Goal: Find specific page/section: Find specific page/section

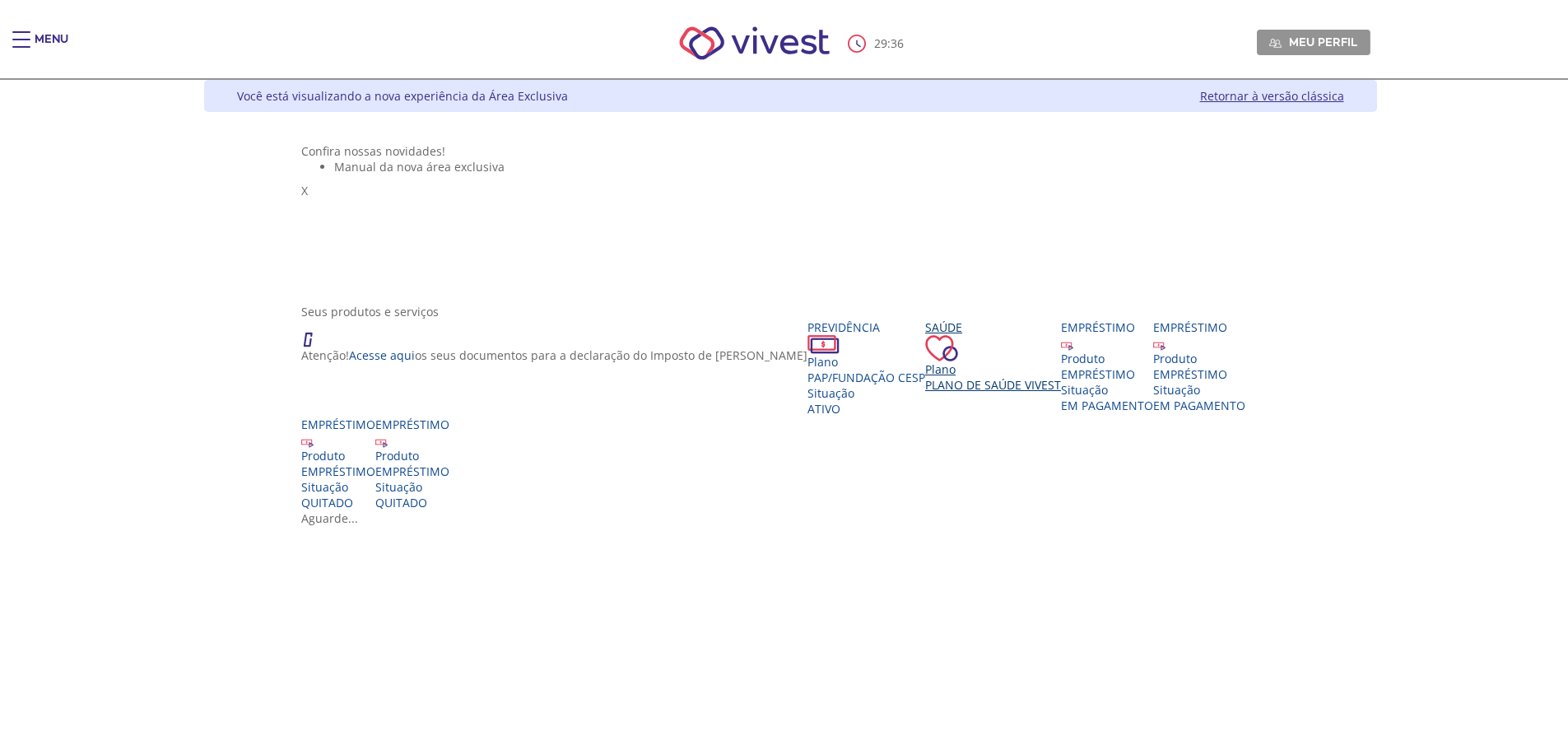
click at [925, 392] on div "Saúde Plano Plano de Saúde VIVEST" at bounding box center [993, 356] width 136 height 73
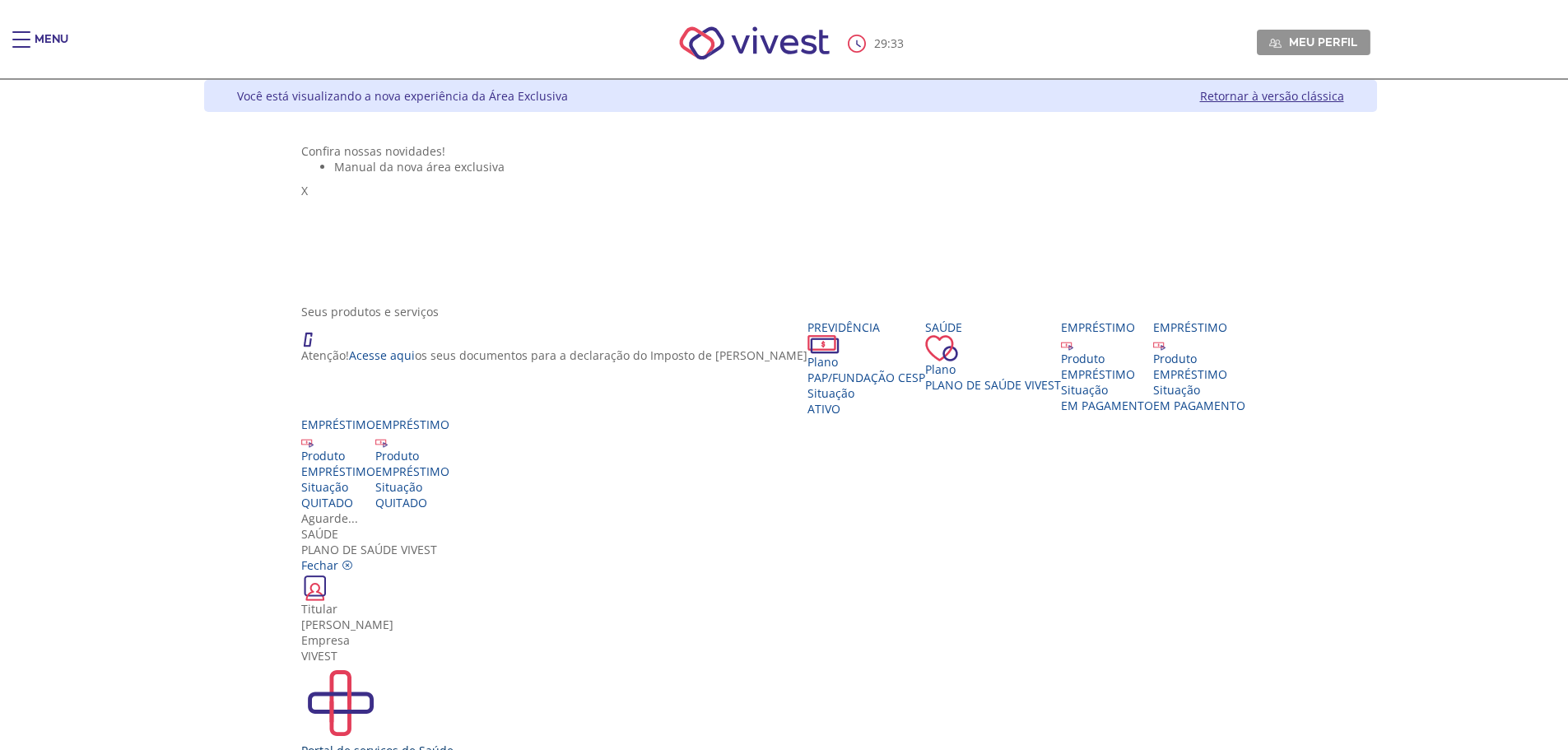
click at [380, 663] on img "Vivest" at bounding box center [341, 703] width 79 height 79
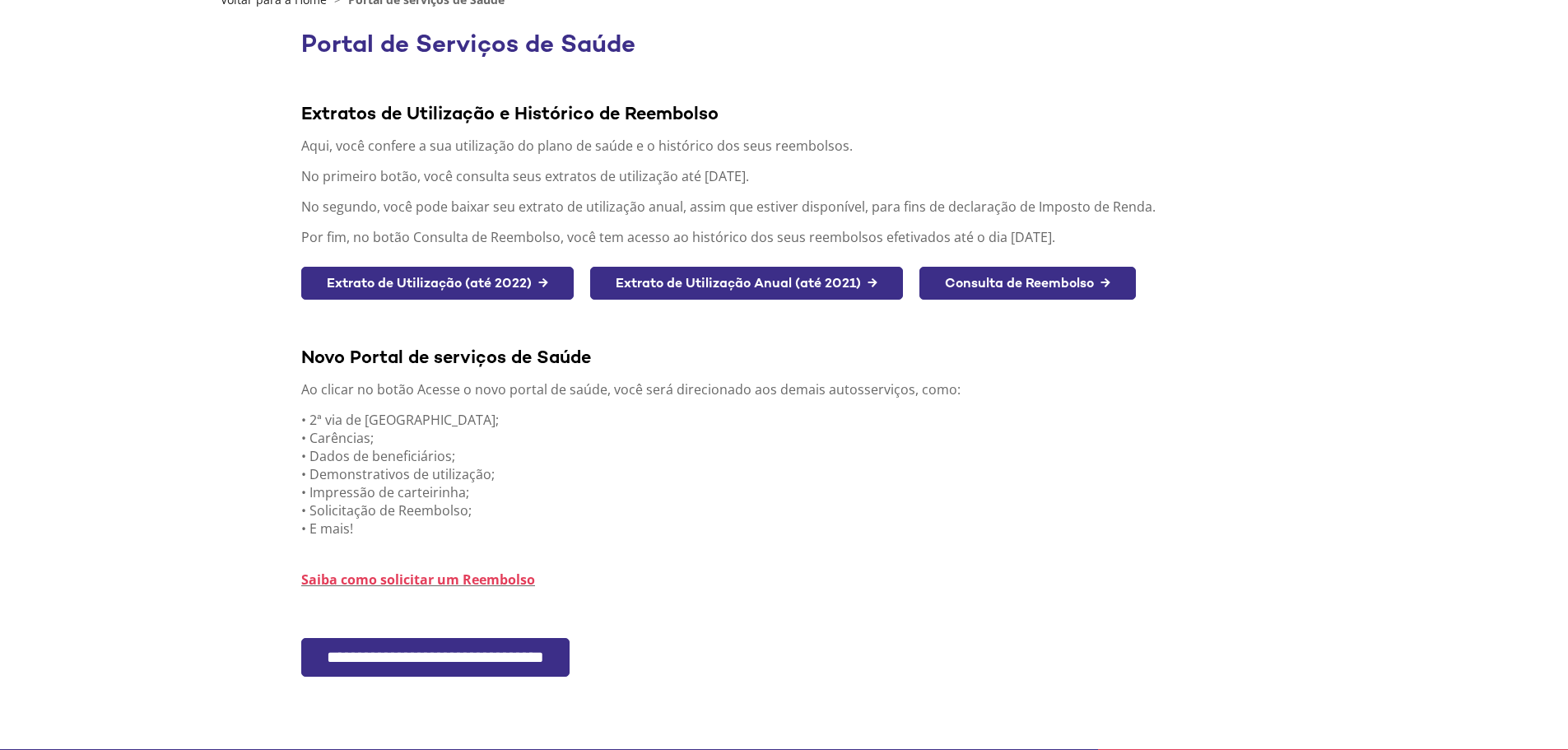
scroll to position [192, 0]
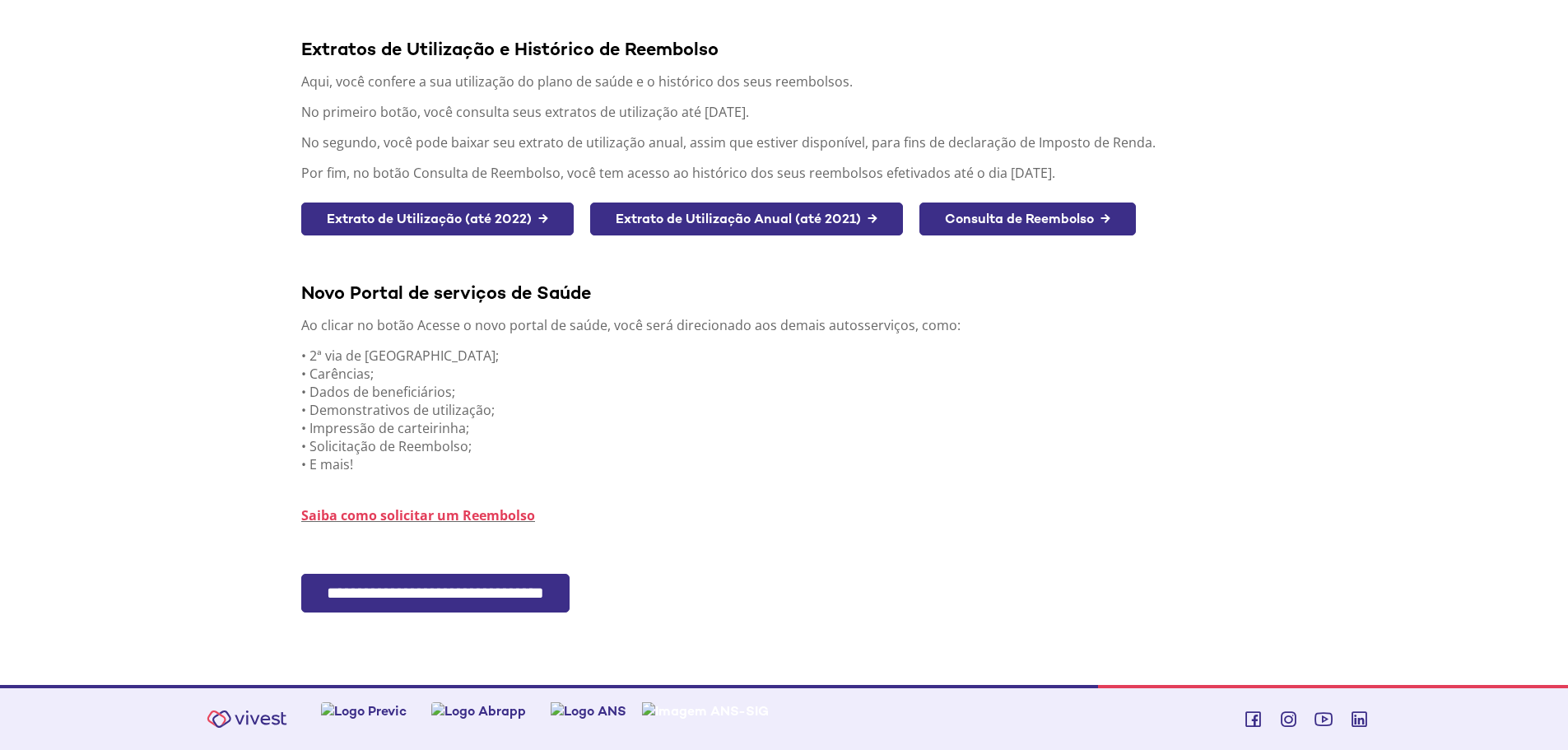
click at [448, 600] on input "**********" at bounding box center [436, 593] width 269 height 39
